Goal: Task Accomplishment & Management: Use online tool/utility

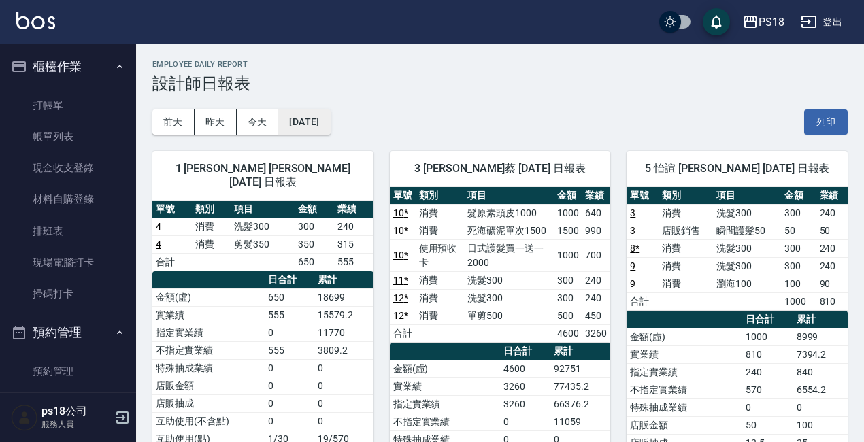
click at [330, 125] on button "[DATE]" at bounding box center [304, 122] width 52 height 25
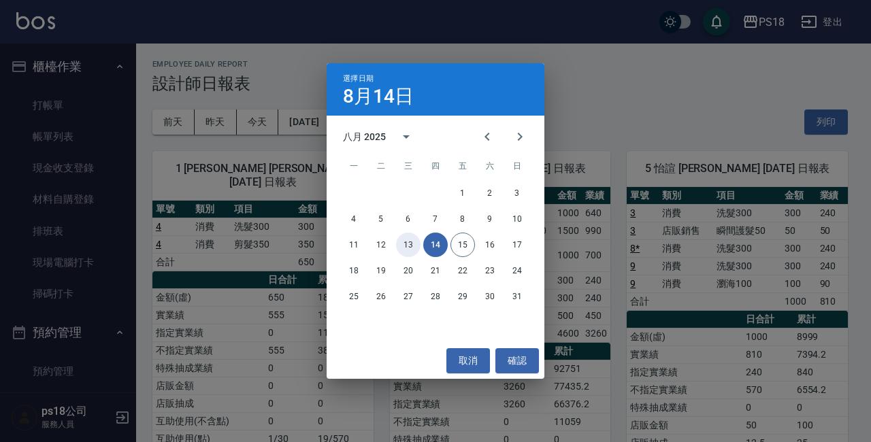
click at [409, 251] on button "13" at bounding box center [408, 245] width 25 height 25
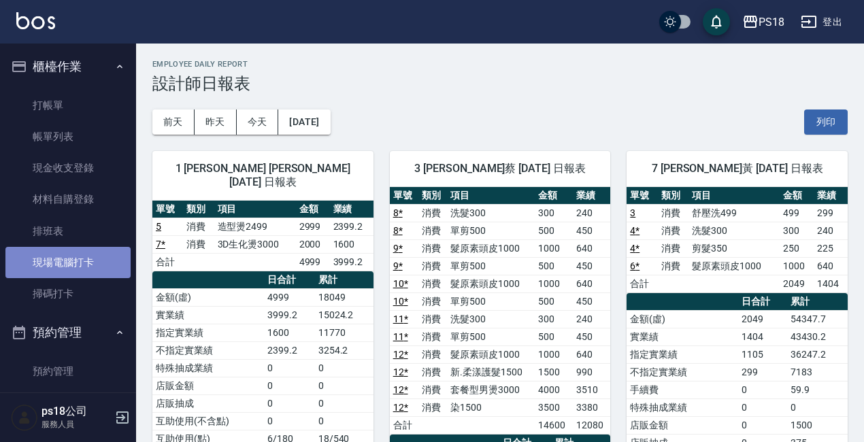
click at [93, 262] on link "現場電腦打卡" at bounding box center [67, 262] width 125 height 31
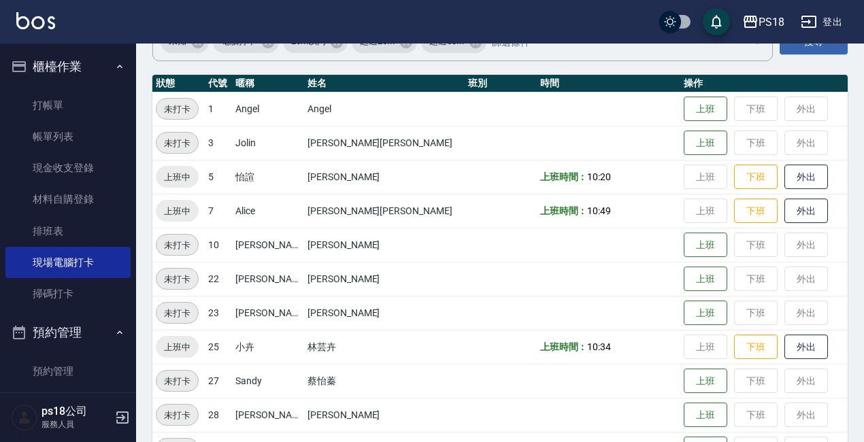
scroll to position [136, 0]
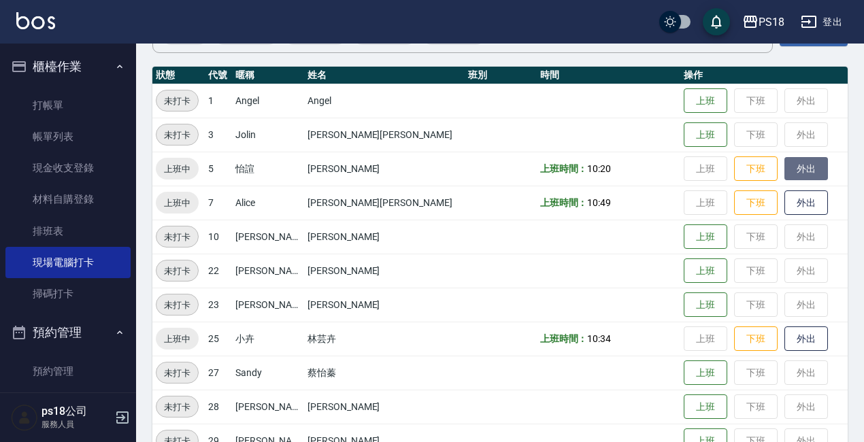
click at [785, 172] on button "外出" at bounding box center [807, 169] width 44 height 24
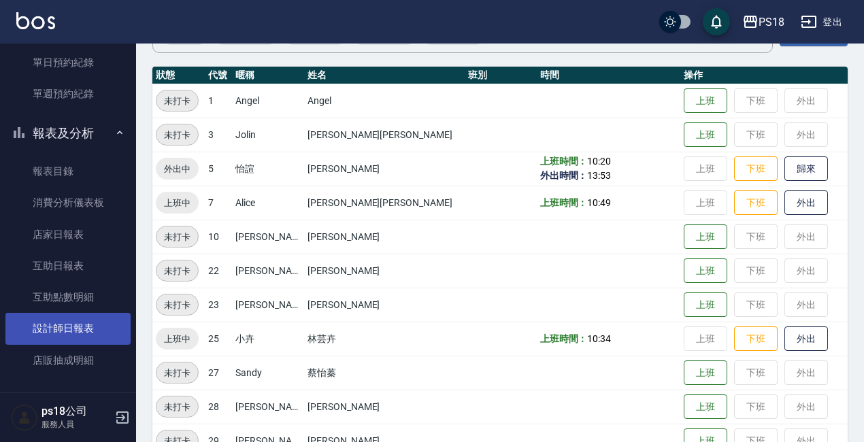
scroll to position [408, 0]
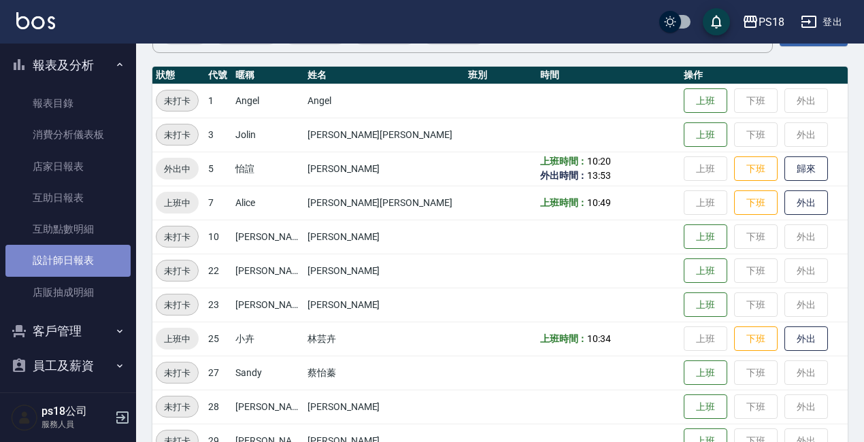
click at [76, 259] on link "設計師日報表" at bounding box center [67, 260] width 125 height 31
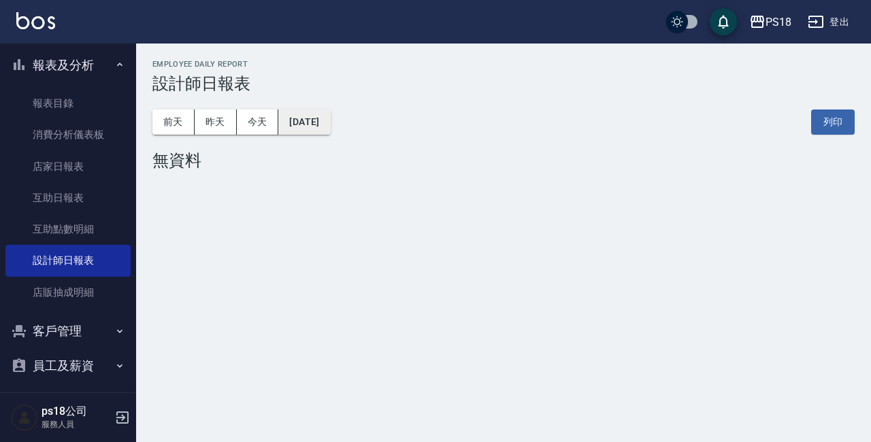
click at [330, 121] on button "[DATE]" at bounding box center [304, 122] width 52 height 25
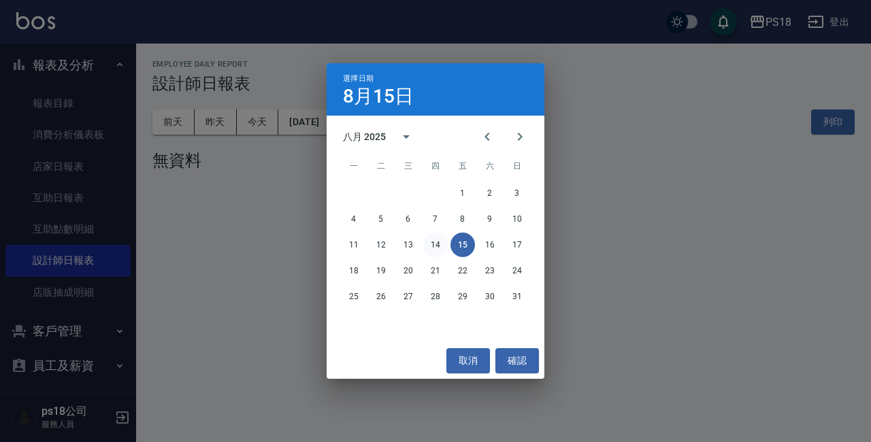
click at [432, 244] on button "14" at bounding box center [435, 245] width 25 height 25
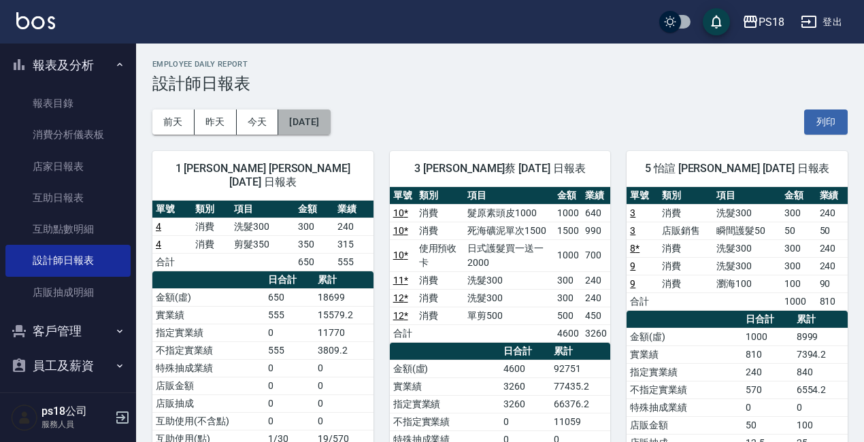
click at [330, 117] on button "[DATE]" at bounding box center [304, 122] width 52 height 25
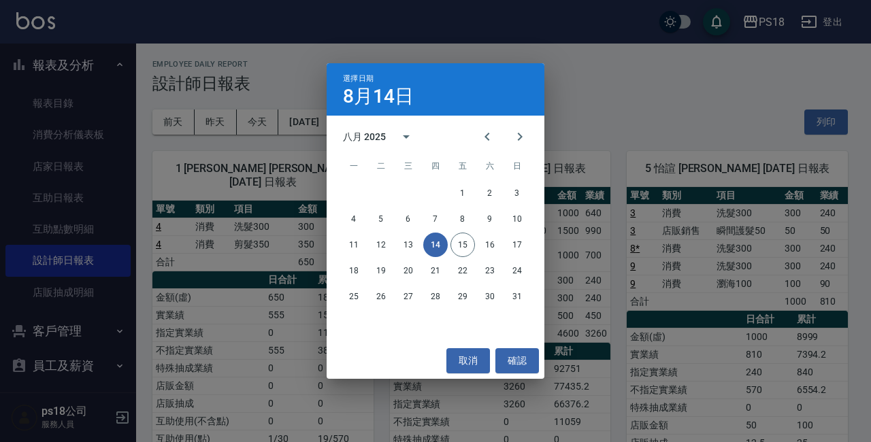
click at [476, 248] on div "11 12 13 14 15 16 17" at bounding box center [436, 245] width 218 height 25
click at [467, 246] on button "15" at bounding box center [463, 245] width 25 height 25
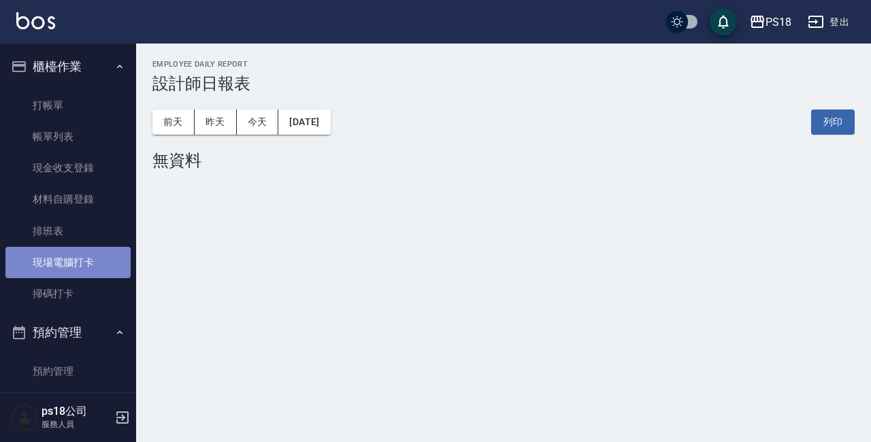
click at [86, 263] on link "現場電腦打卡" at bounding box center [67, 262] width 125 height 31
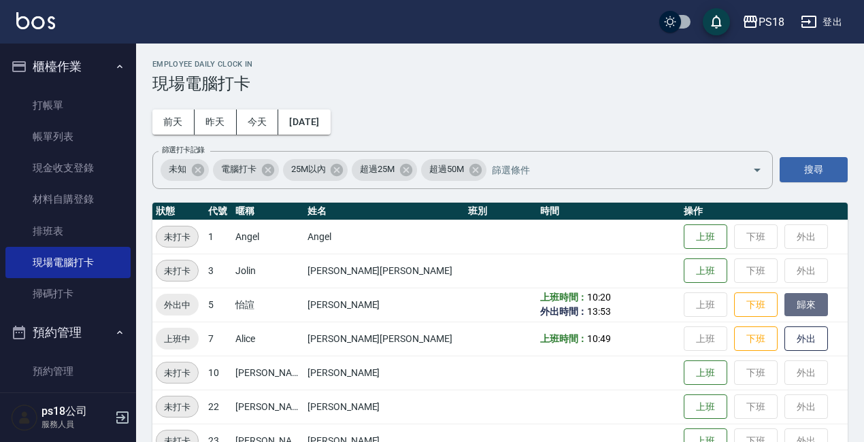
click at [785, 310] on button "歸來" at bounding box center [807, 305] width 44 height 24
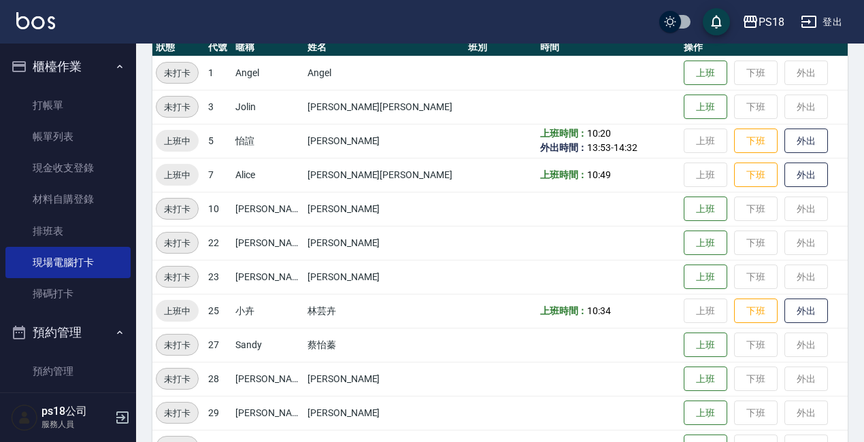
scroll to position [305, 0]
